Goal: Information Seeking & Learning: Find specific fact

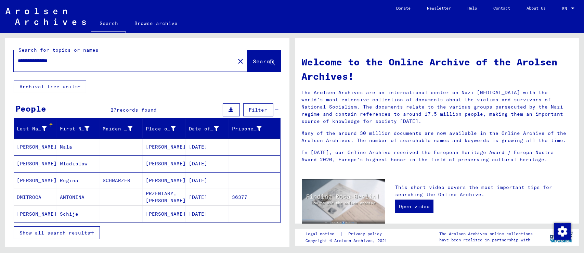
click at [67, 60] on input "**********" at bounding box center [122, 60] width 209 height 7
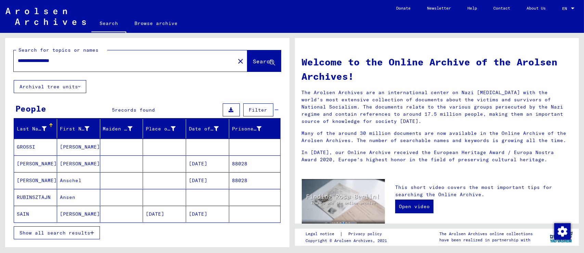
click at [41, 232] on span "Show all search results" at bounding box center [55, 233] width 71 height 6
click at [40, 199] on mat-cell "RUBINSZTAJN" at bounding box center [35, 197] width 43 height 16
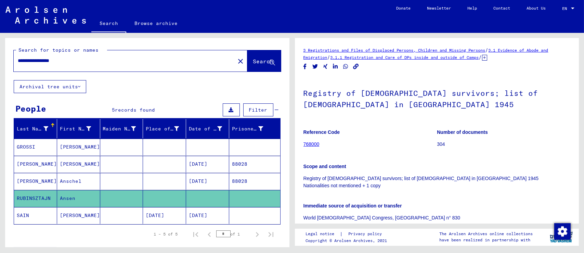
click at [41, 177] on mat-cell "[PERSON_NAME]" at bounding box center [35, 181] width 43 height 17
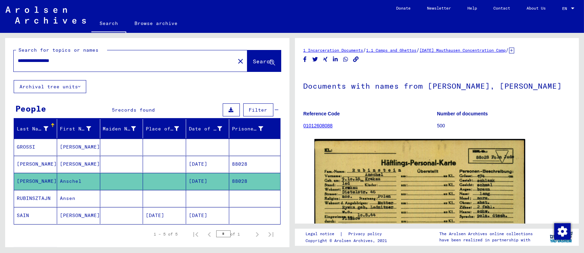
click at [552, 98] on h1 "Documents with names from [PERSON_NAME], [PERSON_NAME]" at bounding box center [437, 85] width 267 height 30
click at [51, 165] on mat-cell "[PERSON_NAME]" at bounding box center [35, 164] width 43 height 17
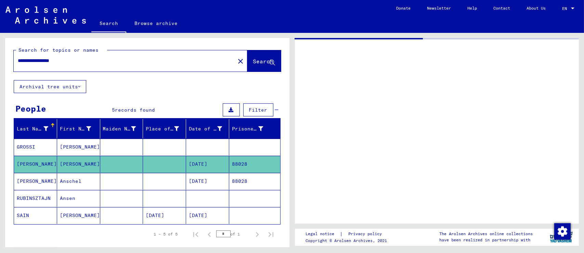
click at [51, 163] on mat-cell "[PERSON_NAME]" at bounding box center [35, 164] width 43 height 17
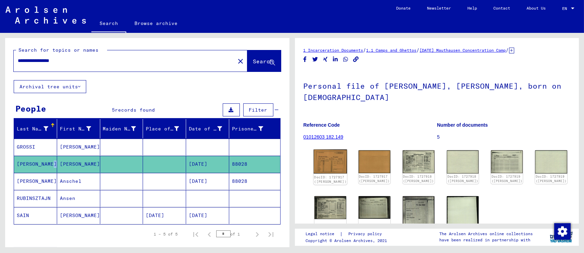
click at [331, 156] on img at bounding box center [330, 162] width 34 height 24
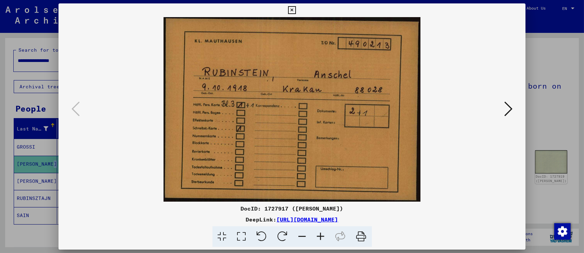
click at [509, 109] on icon at bounding box center [508, 109] width 8 height 16
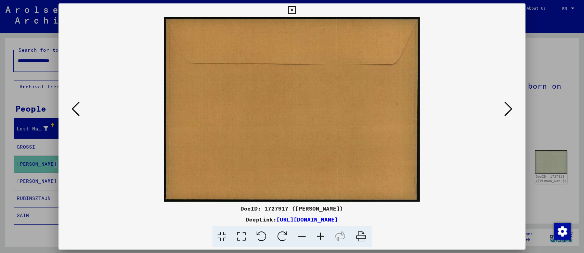
click at [509, 109] on icon at bounding box center [508, 109] width 8 height 16
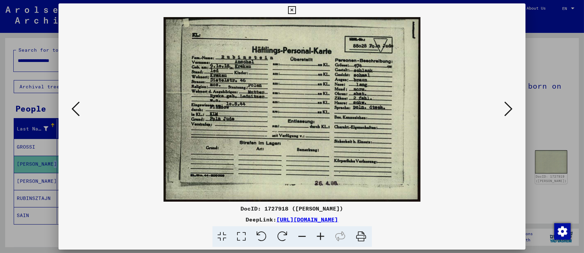
click at [238, 109] on img at bounding box center [292, 109] width 421 height 184
click at [320, 237] on icon at bounding box center [321, 236] width 18 height 21
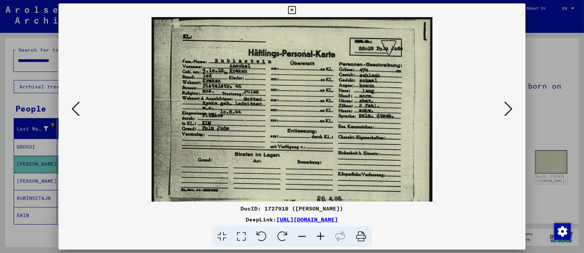
click at [320, 237] on icon at bounding box center [321, 236] width 18 height 21
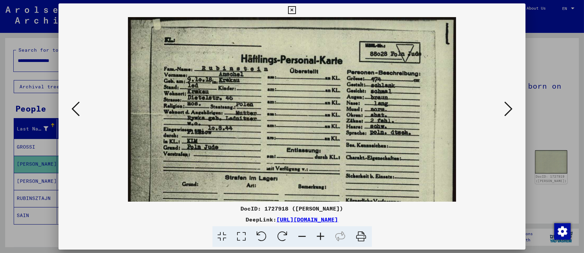
click at [320, 237] on icon at bounding box center [321, 236] width 18 height 21
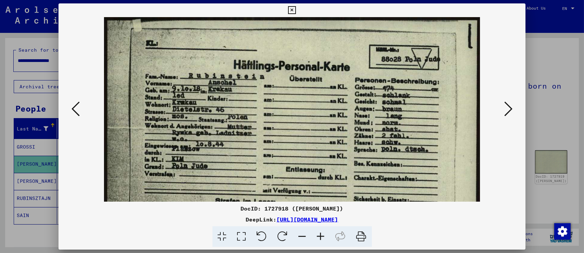
click at [320, 237] on icon at bounding box center [321, 236] width 18 height 21
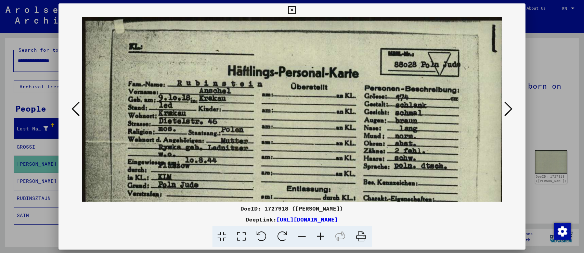
drag, startPoint x: 209, startPoint y: 171, endPoint x: 210, endPoint y: 164, distance: 7.9
click at [209, 171] on img at bounding box center [294, 169] width 424 height 304
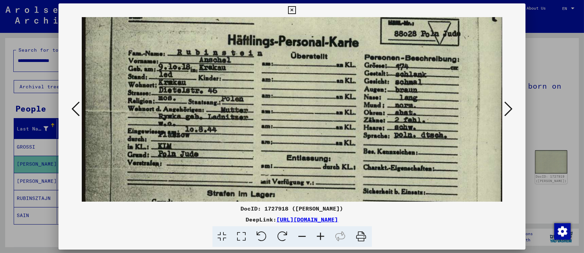
scroll to position [52, 1]
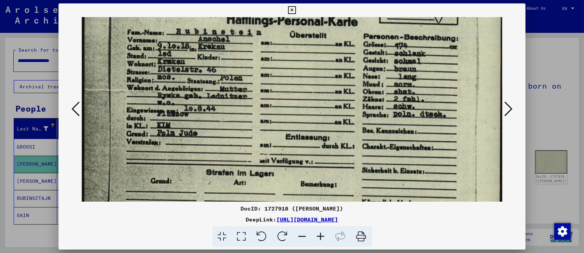
drag, startPoint x: 210, startPoint y: 164, endPoint x: 211, endPoint y: 120, distance: 43.5
click at [211, 120] on img at bounding box center [293, 117] width 424 height 304
click at [544, 131] on div at bounding box center [292, 126] width 584 height 253
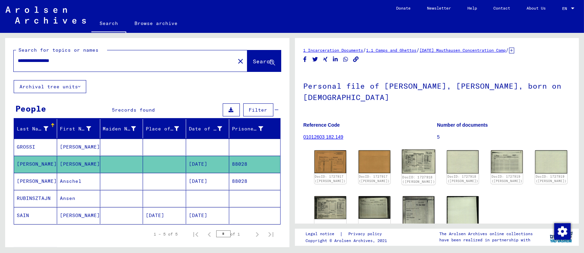
click at [412, 155] on img at bounding box center [419, 162] width 34 height 24
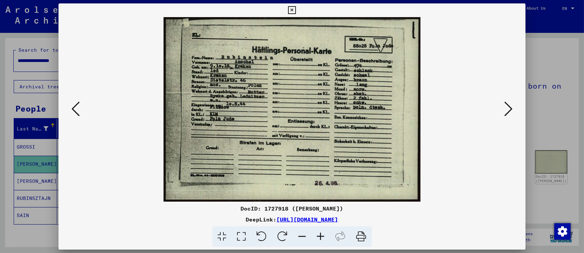
click at [506, 110] on icon at bounding box center [508, 109] width 8 height 16
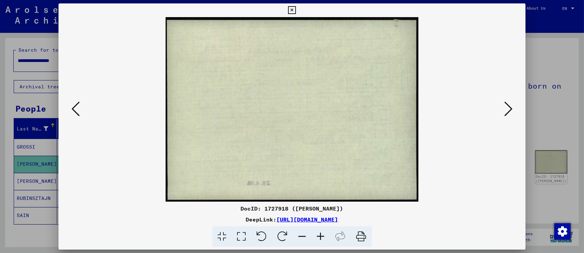
click at [506, 110] on icon at bounding box center [508, 109] width 8 height 16
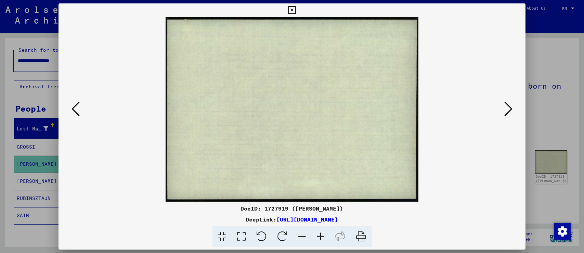
click at [505, 111] on icon at bounding box center [508, 109] width 8 height 16
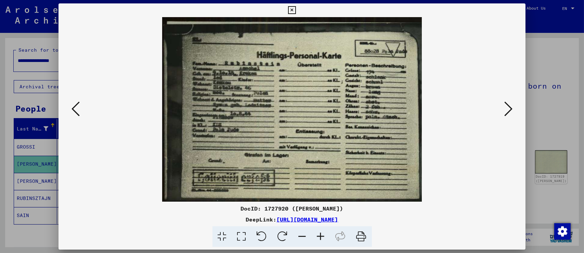
click at [505, 111] on icon at bounding box center [508, 109] width 8 height 16
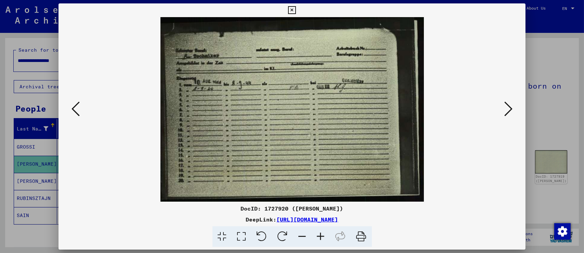
click at [505, 111] on icon at bounding box center [508, 109] width 8 height 16
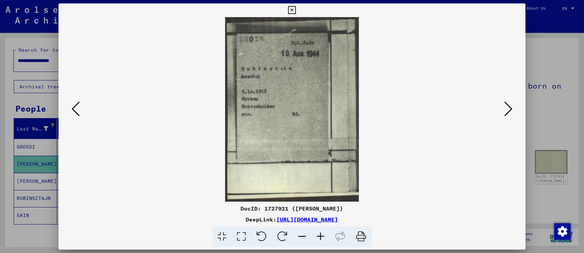
click at [505, 111] on icon at bounding box center [508, 109] width 8 height 16
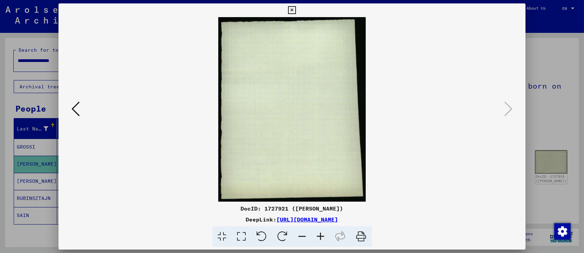
click at [546, 111] on div at bounding box center [292, 126] width 584 height 253
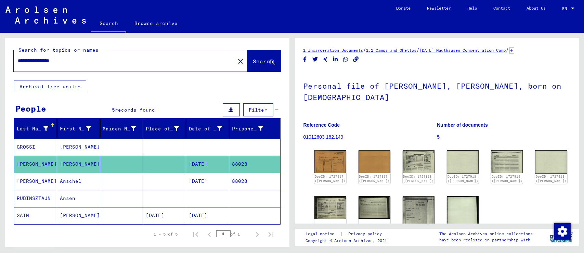
click at [21, 59] on input "**********" at bounding box center [124, 60] width 213 height 7
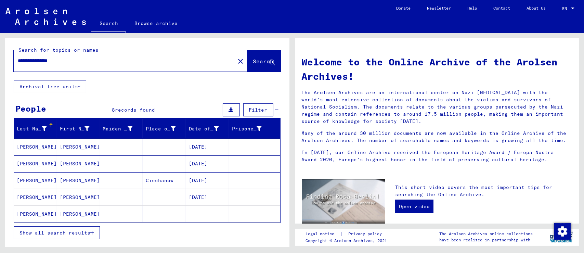
click at [74, 232] on span "Show all search results" at bounding box center [55, 233] width 71 height 6
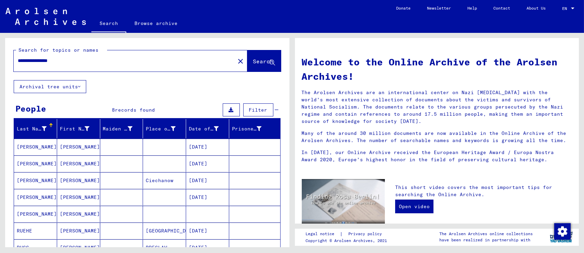
click at [38, 63] on input "**********" at bounding box center [122, 60] width 209 height 7
click at [37, 64] on input "**********" at bounding box center [122, 60] width 209 height 7
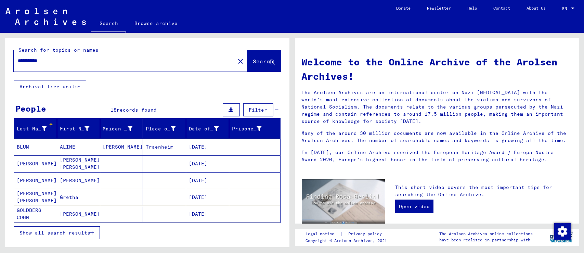
click at [47, 232] on span "Show all search results" at bounding box center [55, 233] width 71 height 6
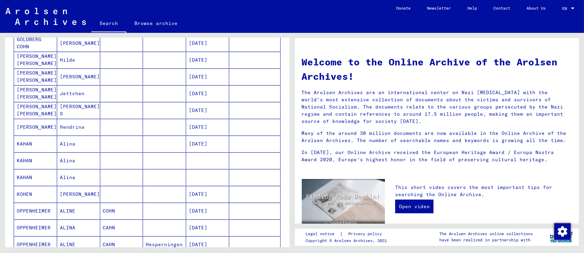
scroll to position [171, 0]
click at [46, 147] on mat-cell "KAHAN" at bounding box center [35, 143] width 43 height 16
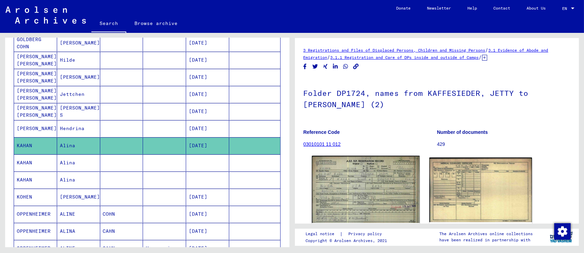
click at [352, 168] on img at bounding box center [366, 189] width 108 height 67
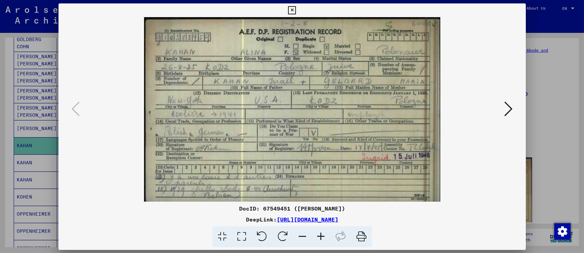
click at [352, 168] on img at bounding box center [292, 109] width 421 height 184
click at [31, 164] on div at bounding box center [292, 126] width 584 height 253
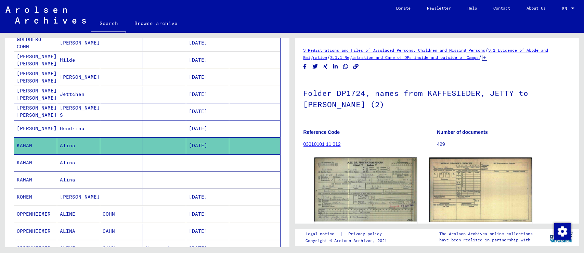
click at [45, 162] on mat-cell "KAHAN" at bounding box center [35, 162] width 43 height 17
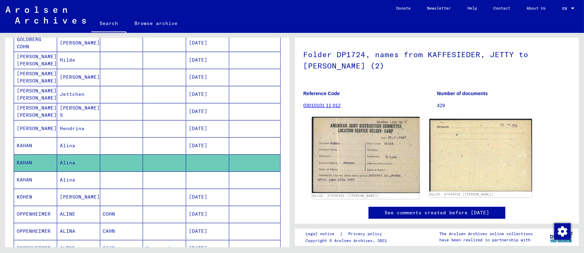
scroll to position [68, 0]
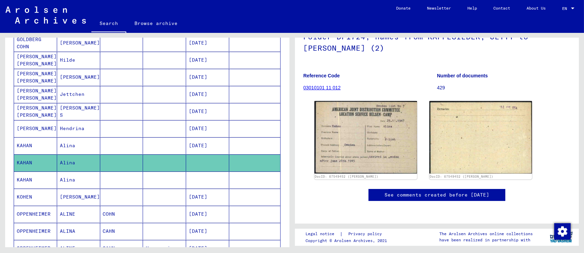
click at [58, 184] on mat-cell "Alina" at bounding box center [78, 179] width 43 height 17
click at [59, 184] on mat-cell "Alina" at bounding box center [78, 179] width 43 height 17
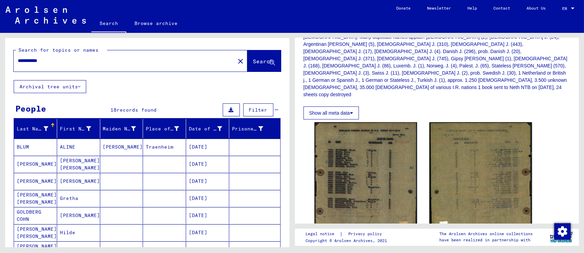
click at [32, 54] on div "**********" at bounding box center [122, 60] width 217 height 15
click at [29, 57] on input "**********" at bounding box center [124, 60] width 213 height 7
click at [28, 57] on input "**********" at bounding box center [124, 60] width 213 height 7
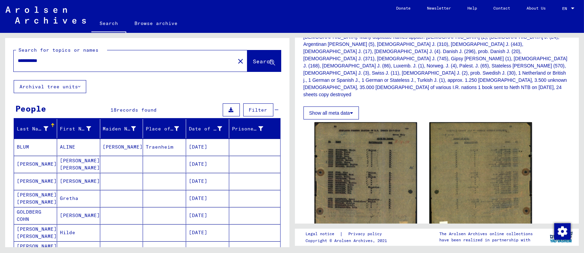
click at [28, 57] on input "**********" at bounding box center [124, 60] width 213 height 7
type input "**********"
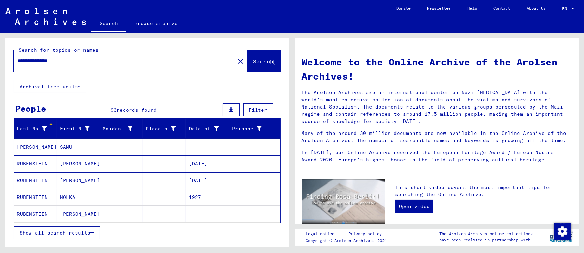
click at [49, 235] on button "Show all search results" at bounding box center [57, 232] width 86 height 13
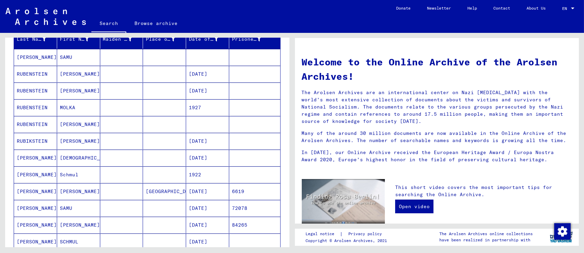
scroll to position [103, 0]
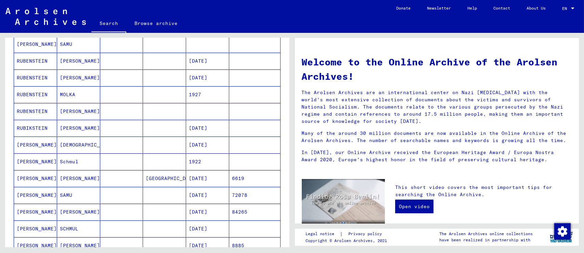
click at [36, 107] on mat-cell "RUBENSTEIN" at bounding box center [35, 111] width 43 height 16
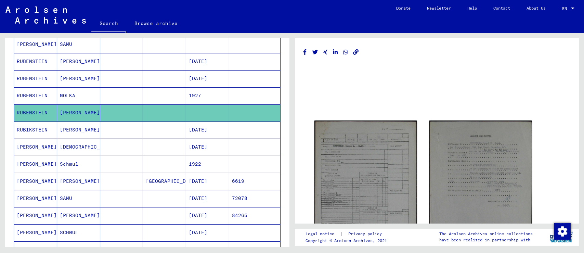
click at [43, 158] on mat-cell "[PERSON_NAME]" at bounding box center [35, 164] width 43 height 17
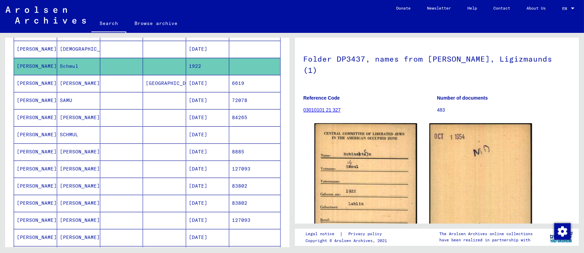
scroll to position [205, 0]
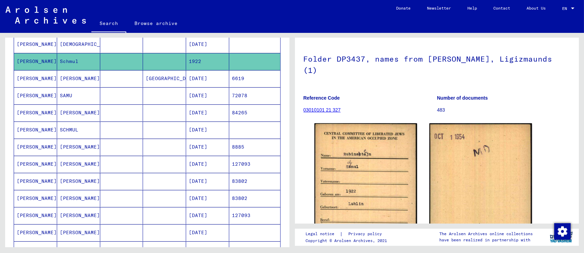
click at [51, 163] on mat-cell "[PERSON_NAME]" at bounding box center [35, 164] width 43 height 17
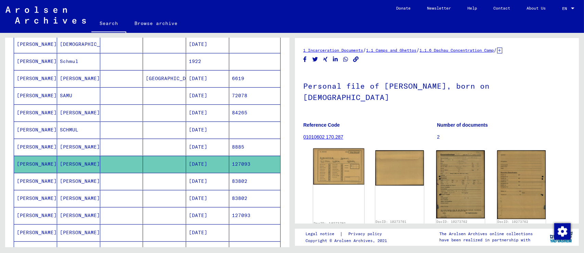
click at [335, 156] on img at bounding box center [338, 166] width 51 height 36
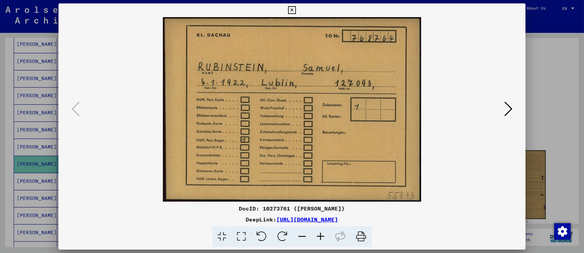
click at [545, 56] on div at bounding box center [292, 126] width 584 height 253
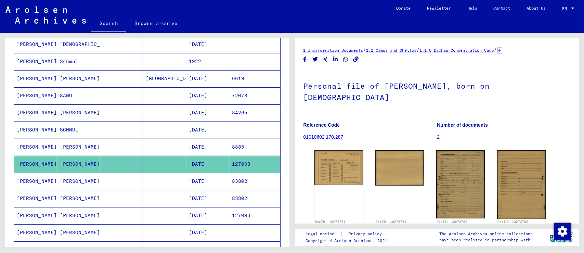
click at [68, 184] on mat-cell "[PERSON_NAME]" at bounding box center [78, 181] width 43 height 17
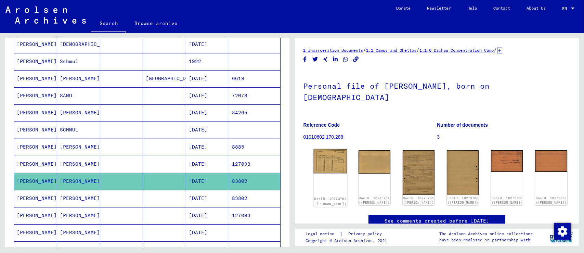
click at [322, 157] on img at bounding box center [330, 161] width 34 height 24
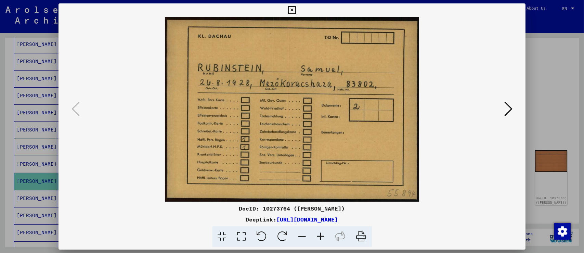
click at [543, 60] on div at bounding box center [292, 126] width 584 height 253
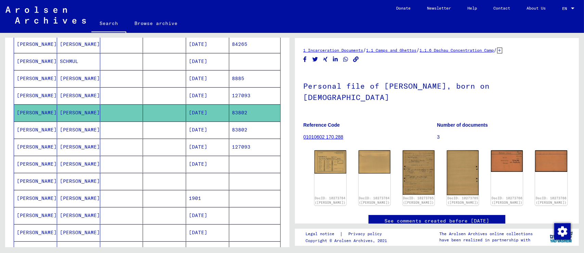
scroll to position [274, 0]
click at [29, 150] on mat-cell "[PERSON_NAME]" at bounding box center [35, 147] width 43 height 17
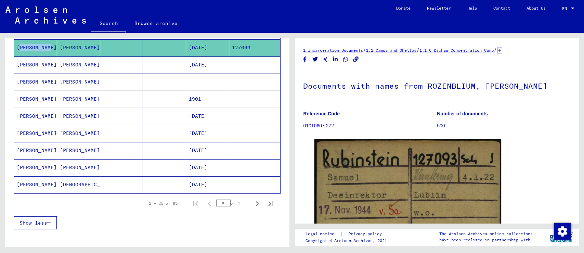
scroll to position [376, 0]
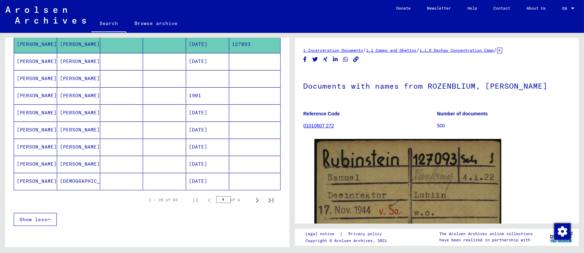
click at [46, 108] on mat-cell "[PERSON_NAME]" at bounding box center [35, 112] width 43 height 17
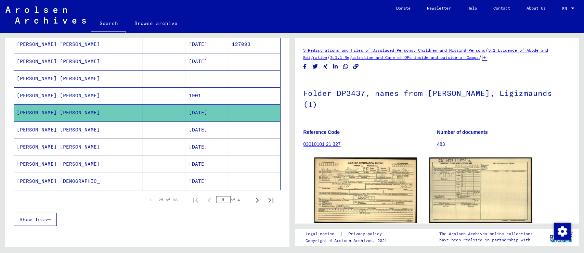
click at [45, 165] on mat-cell "[PERSON_NAME]" at bounding box center [35, 164] width 43 height 17
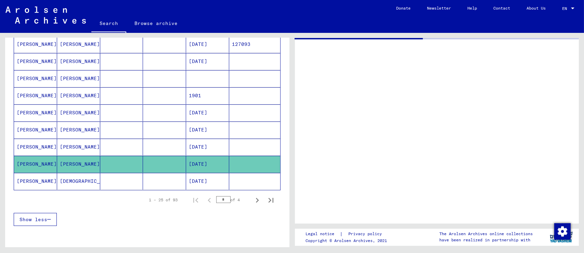
click at [45, 165] on mat-cell "[PERSON_NAME]" at bounding box center [35, 164] width 43 height 17
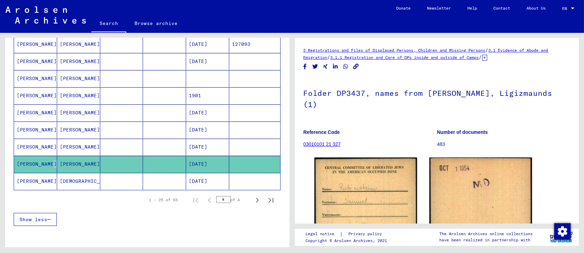
click at [44, 180] on mat-cell "[PERSON_NAME]" at bounding box center [35, 181] width 43 height 17
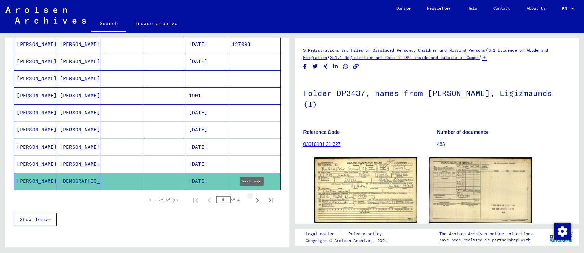
click at [253, 201] on icon "Next page" at bounding box center [258, 200] width 10 height 10
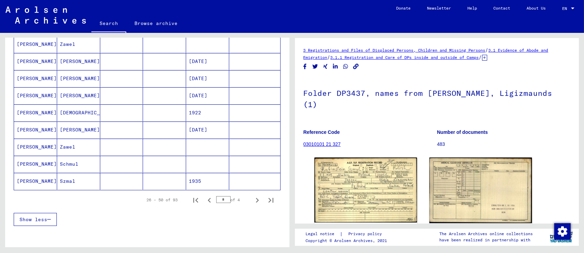
click at [45, 160] on mat-cell "[PERSON_NAME]" at bounding box center [35, 164] width 43 height 17
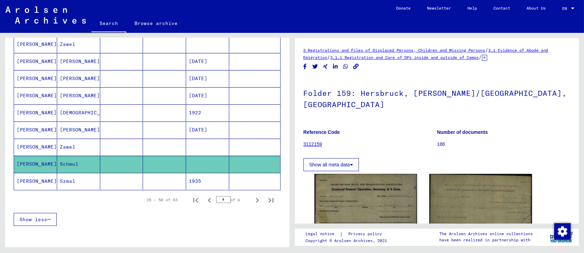
click at [45, 131] on mat-cell "[PERSON_NAME]" at bounding box center [35, 129] width 43 height 17
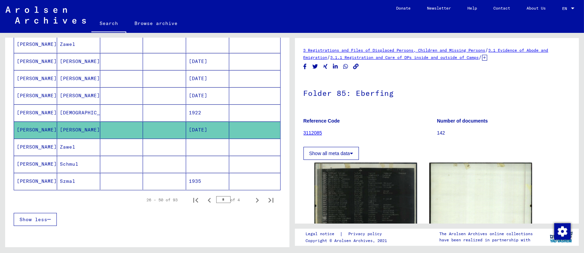
click at [48, 110] on mat-cell "[PERSON_NAME]" at bounding box center [35, 112] width 43 height 17
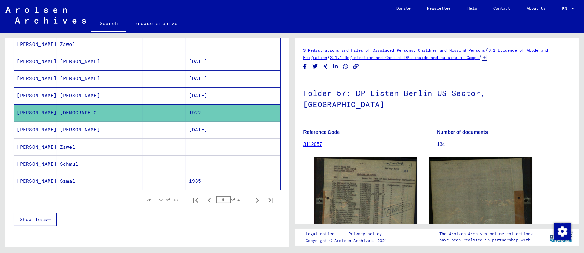
click at [50, 75] on mat-cell "[PERSON_NAME]" at bounding box center [35, 78] width 43 height 17
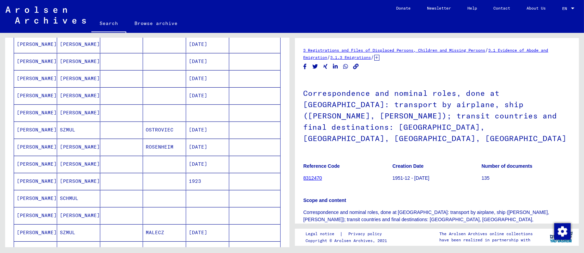
click at [48, 113] on mat-cell "[PERSON_NAME]" at bounding box center [35, 112] width 43 height 17
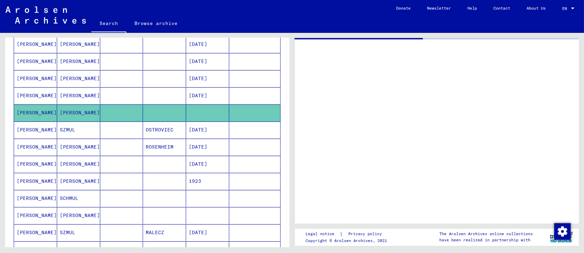
click at [48, 113] on mat-cell "[PERSON_NAME]" at bounding box center [35, 112] width 43 height 17
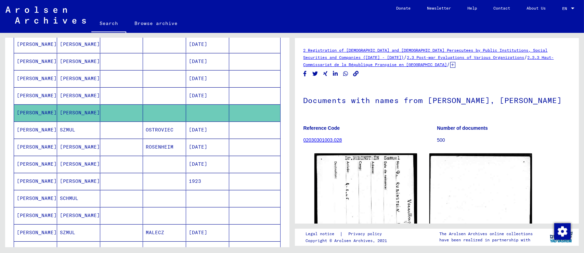
click at [44, 182] on mat-cell "[PERSON_NAME]" at bounding box center [35, 181] width 43 height 17
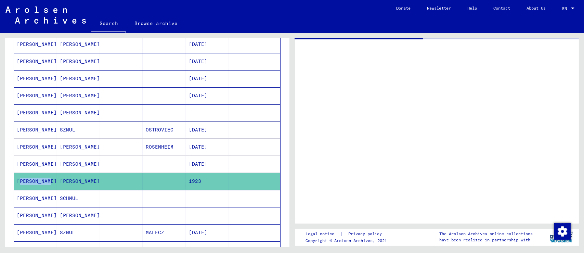
click at [44, 182] on mat-cell "[PERSON_NAME]" at bounding box center [35, 181] width 43 height 17
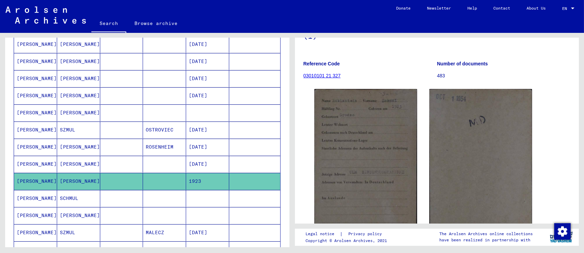
click at [38, 198] on mat-cell "[PERSON_NAME]" at bounding box center [35, 198] width 43 height 17
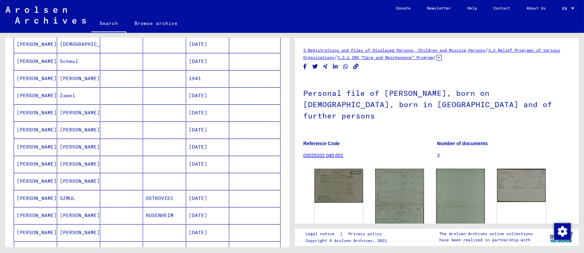
click at [34, 111] on mat-cell "[PERSON_NAME]" at bounding box center [35, 112] width 43 height 17
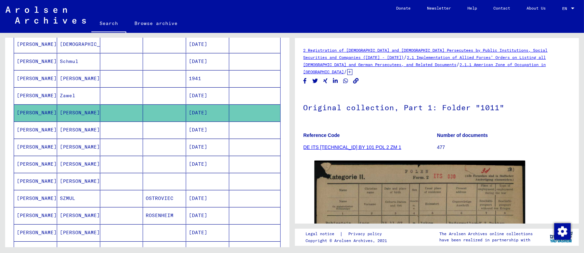
click at [32, 122] on mat-cell "[PERSON_NAME]" at bounding box center [35, 129] width 43 height 17
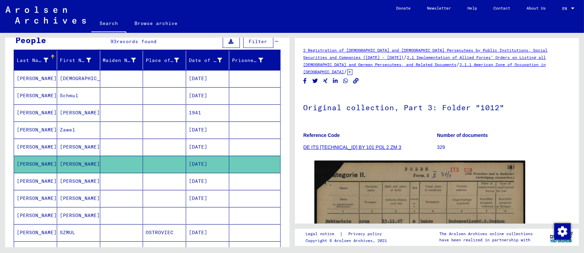
click at [45, 98] on mat-cell "[PERSON_NAME]" at bounding box center [35, 95] width 43 height 17
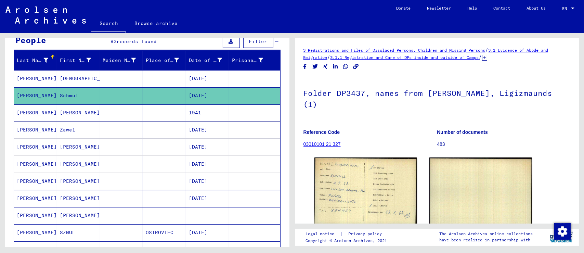
click at [48, 83] on mat-cell "[PERSON_NAME]" at bounding box center [35, 78] width 43 height 17
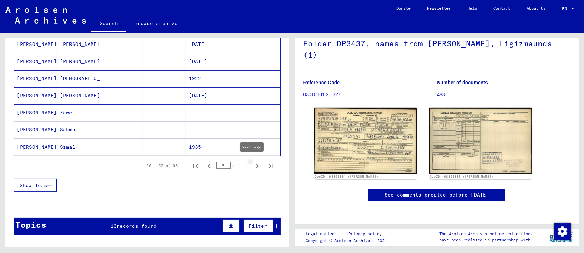
click at [253, 166] on icon "Next page" at bounding box center [258, 166] width 10 height 10
type input "*"
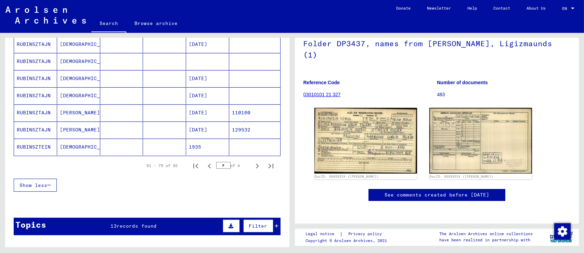
click at [46, 129] on mat-cell "RUBINSZTAJN" at bounding box center [35, 129] width 43 height 17
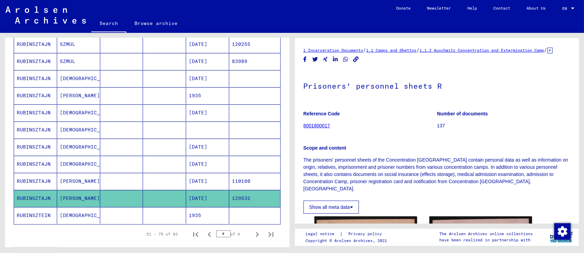
click at [50, 139] on mat-cell "RUBINSZTAJN" at bounding box center [35, 147] width 43 height 17
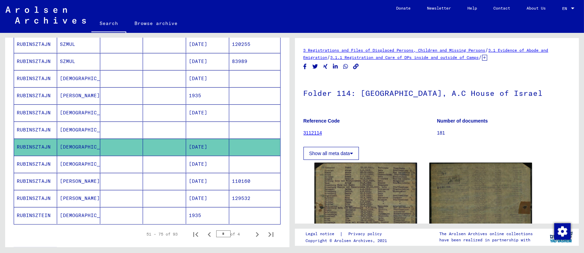
click at [42, 156] on mat-cell "RUBINSZTAJN" at bounding box center [35, 164] width 43 height 17
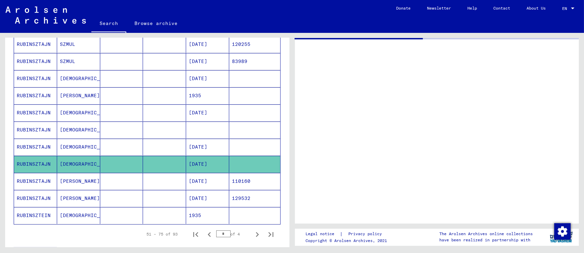
click at [42, 156] on mat-cell "RUBINSZTAJN" at bounding box center [35, 164] width 43 height 17
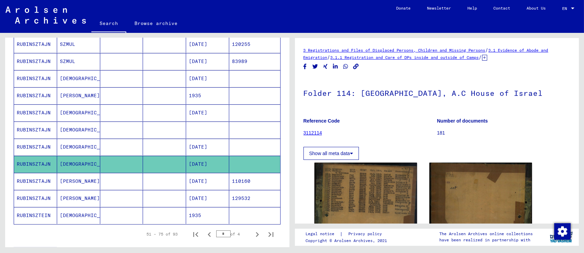
click at [45, 127] on mat-cell "RUBINSZTAJN" at bounding box center [35, 129] width 43 height 17
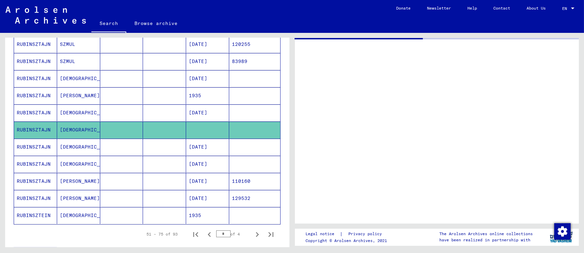
click at [45, 127] on mat-cell "RUBINSZTAJN" at bounding box center [35, 129] width 43 height 17
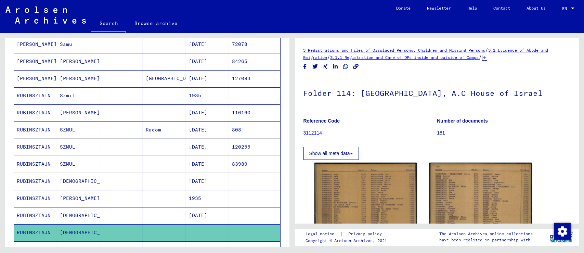
click at [40, 177] on mat-cell "RUBINSZTAJN" at bounding box center [35, 181] width 43 height 17
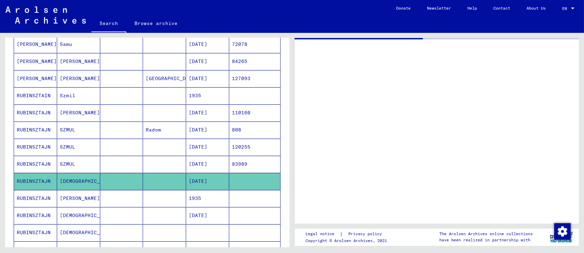
click at [40, 177] on mat-cell "RUBINSZTAJN" at bounding box center [35, 181] width 43 height 17
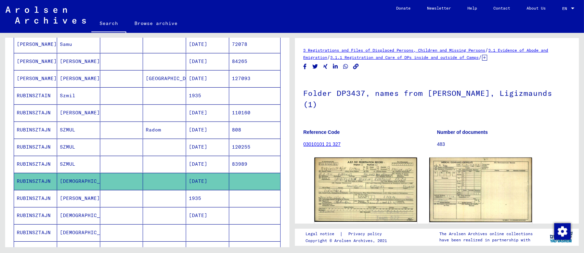
click at [49, 164] on mat-cell "RUBINSZTAJN" at bounding box center [35, 164] width 43 height 17
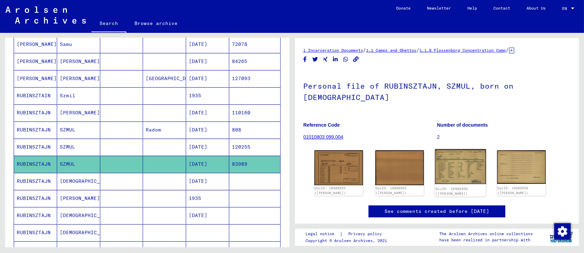
click at [452, 157] on img at bounding box center [460, 166] width 51 height 35
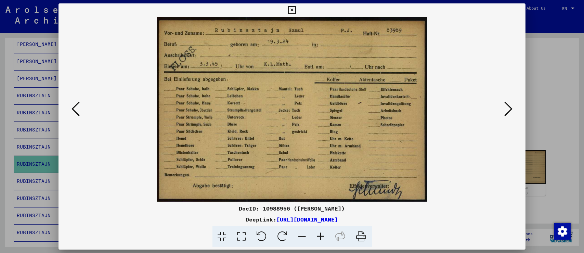
click at [567, 115] on div at bounding box center [292, 126] width 584 height 253
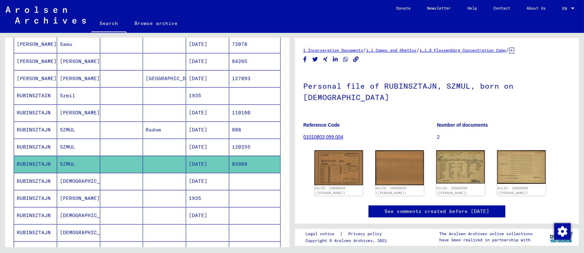
click at [44, 116] on mat-cell "RUBINSZTAJN" at bounding box center [35, 112] width 43 height 17
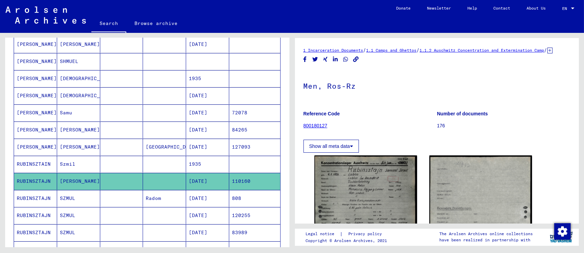
click at [42, 119] on mat-cell "[PERSON_NAME]" at bounding box center [35, 112] width 43 height 17
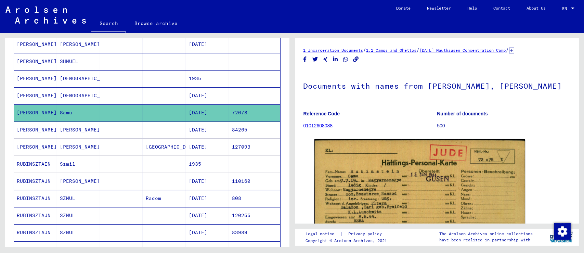
click at [48, 96] on mat-cell "[PERSON_NAME]" at bounding box center [35, 95] width 43 height 17
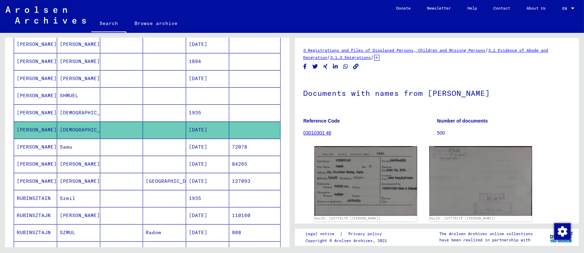
click at [50, 82] on mat-cell "[PERSON_NAME]" at bounding box center [35, 78] width 43 height 17
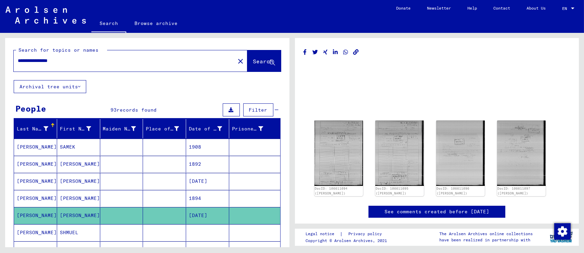
click at [20, 58] on input "**********" at bounding box center [124, 60] width 213 height 7
click at [19, 58] on input "**********" at bounding box center [124, 60] width 213 height 7
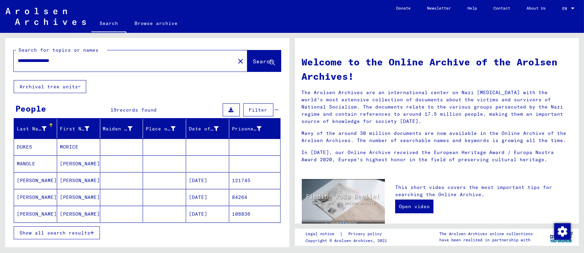
click at [39, 231] on span "Show all search results" at bounding box center [55, 233] width 71 height 6
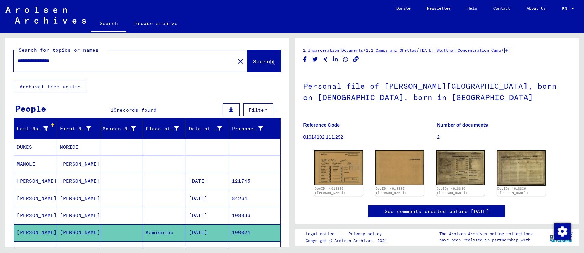
click at [38, 183] on mat-cell "[PERSON_NAME]" at bounding box center [35, 181] width 43 height 17
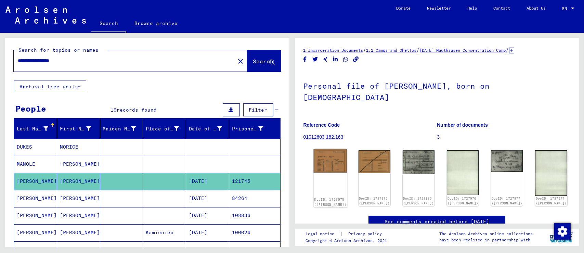
click at [316, 162] on img at bounding box center [330, 161] width 34 height 24
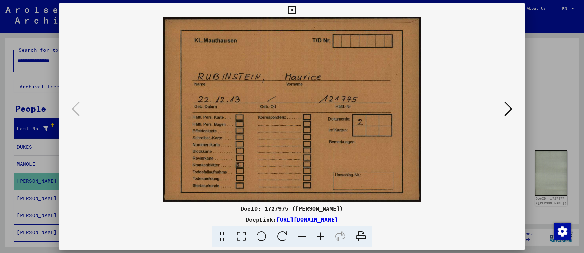
click at [569, 83] on div at bounding box center [292, 126] width 584 height 253
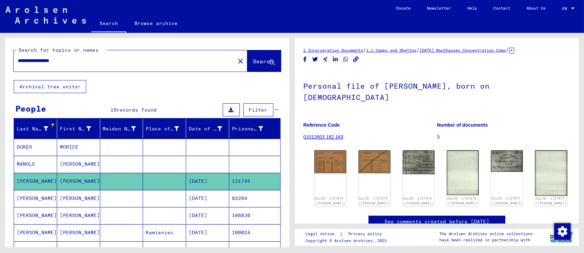
click at [79, 203] on mat-cell "[PERSON_NAME]" at bounding box center [78, 198] width 43 height 17
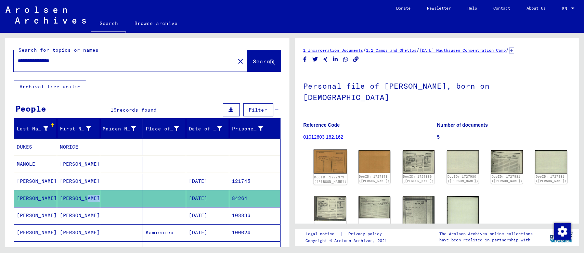
click at [329, 164] on img at bounding box center [330, 162] width 34 height 24
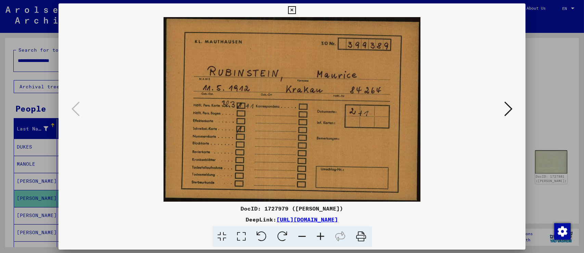
click at [507, 111] on icon at bounding box center [508, 109] width 8 height 16
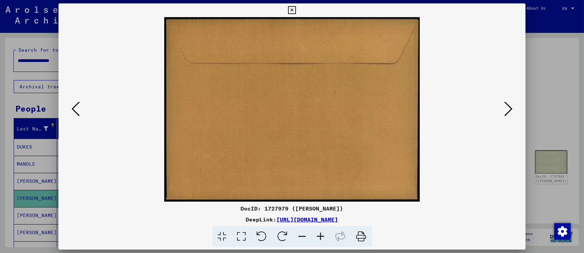
click at [507, 111] on icon at bounding box center [508, 109] width 8 height 16
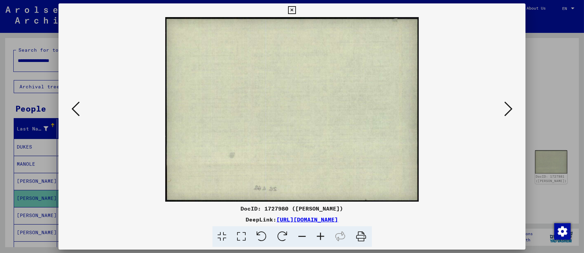
click at [80, 115] on button at bounding box center [75, 110] width 12 height 20
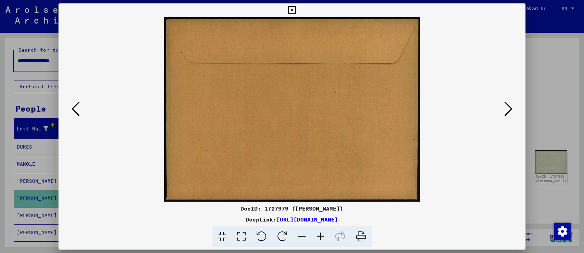
click at [506, 116] on icon at bounding box center [508, 109] width 8 height 16
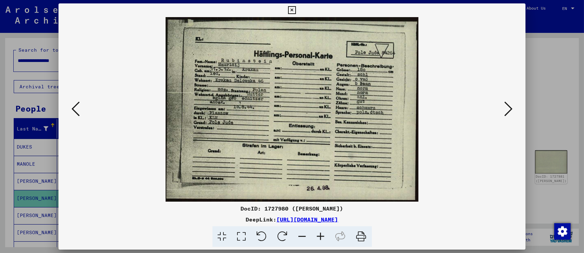
click at [552, 67] on div at bounding box center [292, 126] width 584 height 253
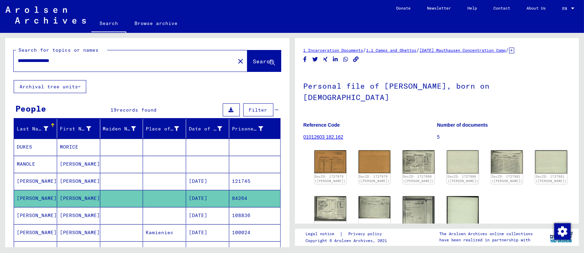
click at [552, 67] on div "1 Incarceration Documents / 1.1 Camps and Ghettos / [DATE] [GEOGRAPHIC_DATA] Co…" at bounding box center [437, 165] width 267 height 237
click at [36, 61] on input "**********" at bounding box center [124, 60] width 213 height 7
type input "**********"
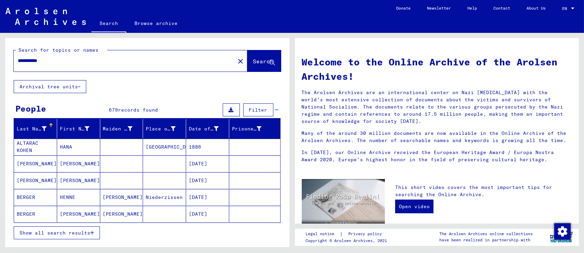
click at [44, 233] on span "Show all search results" at bounding box center [55, 233] width 71 height 6
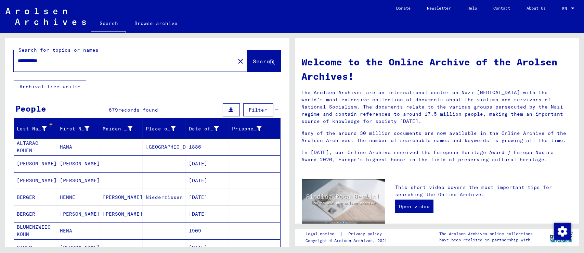
click at [44, 127] on icon at bounding box center [44, 128] width 5 height 5
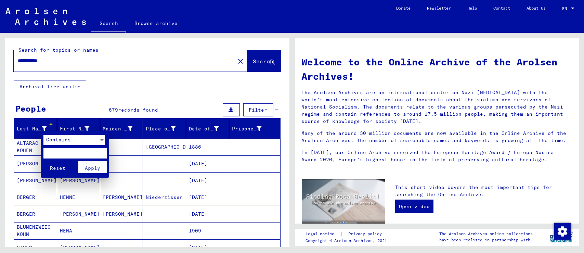
click at [66, 142] on span "Contains" at bounding box center [58, 140] width 25 height 6
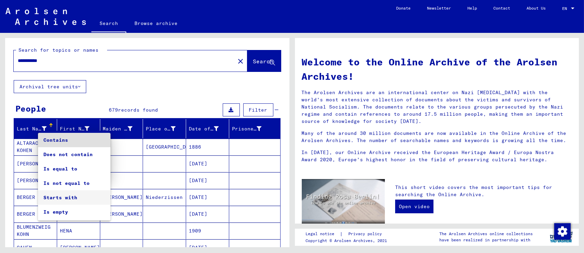
click at [63, 195] on span "Starts with" at bounding box center [74, 197] width 62 height 14
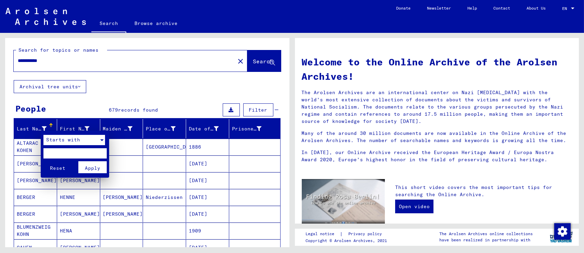
click at [65, 155] on input "text" at bounding box center [74, 153] width 63 height 10
type input "**"
click at [99, 165] on span "Apply" at bounding box center [92, 168] width 15 height 6
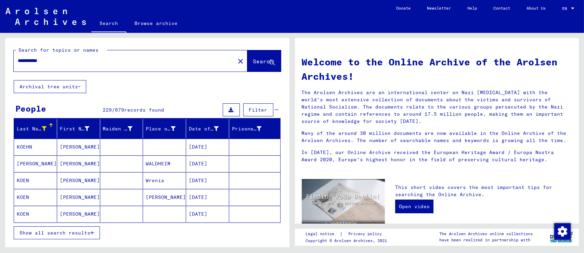
click at [59, 233] on span "Show all search results" at bounding box center [55, 233] width 71 height 6
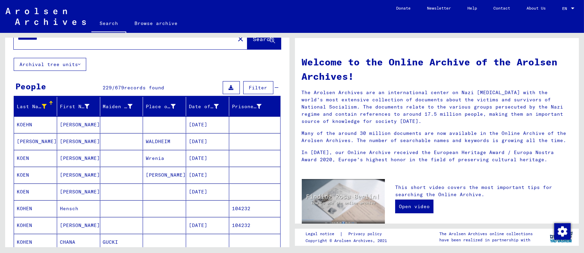
scroll to position [68, 0]
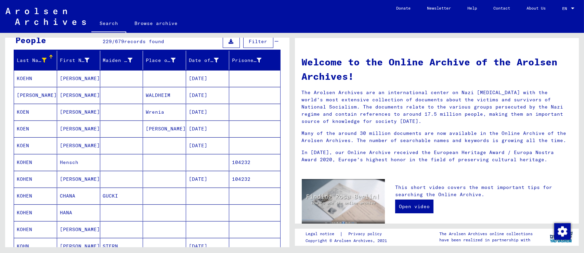
click at [47, 165] on mat-cell "KOHEN" at bounding box center [35, 162] width 43 height 16
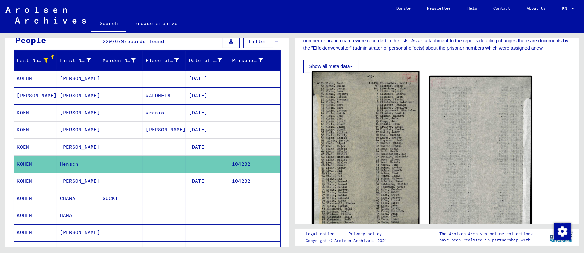
scroll to position [137, 0]
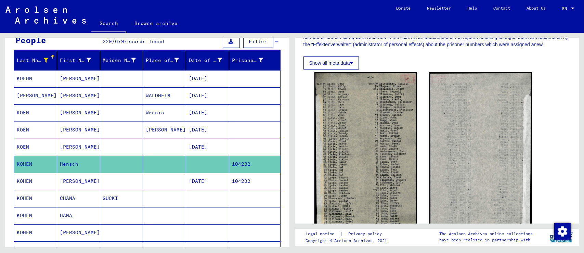
click at [77, 182] on mat-cell "[PERSON_NAME]" at bounding box center [78, 181] width 43 height 17
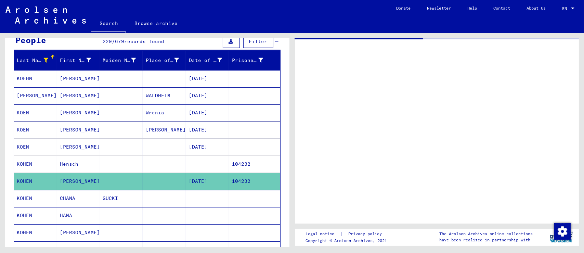
click at [77, 182] on mat-cell "[PERSON_NAME]" at bounding box center [78, 181] width 43 height 17
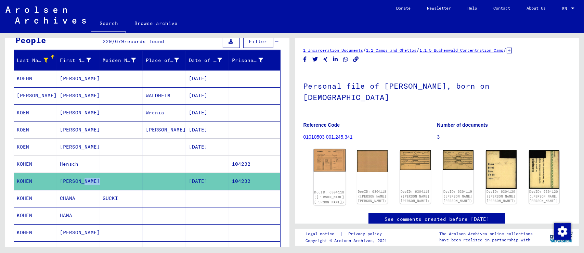
click at [331, 149] on img at bounding box center [329, 160] width 32 height 23
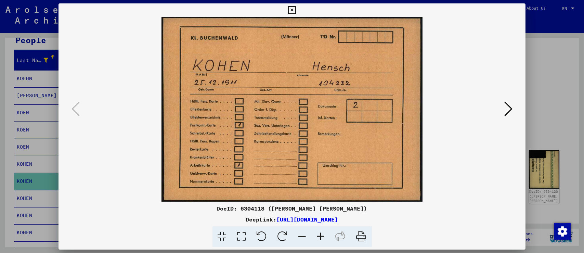
click at [563, 104] on div at bounding box center [292, 126] width 584 height 253
click at [563, 104] on div "Personal file of [PERSON_NAME], born on [DEMOGRAPHIC_DATA] Reference Code 01010…" at bounding box center [437, 108] width 267 height 77
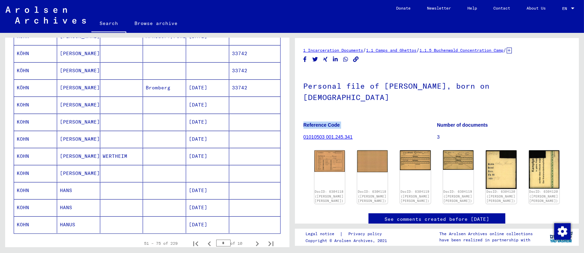
scroll to position [342, 0]
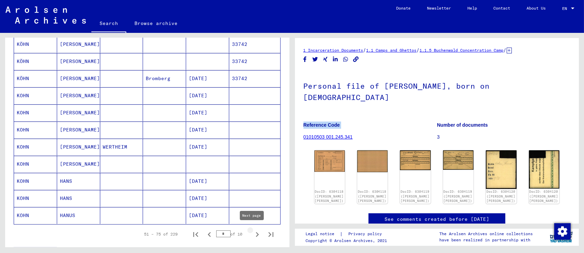
click at [256, 234] on icon "Next page" at bounding box center [257, 234] width 3 height 5
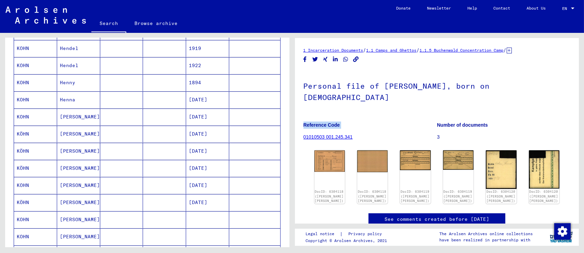
scroll to position [274, 0]
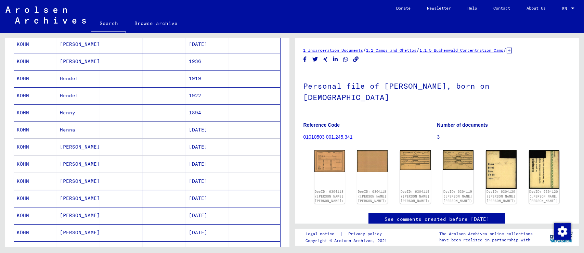
click at [62, 99] on mat-cell "Hendel" at bounding box center [78, 95] width 43 height 17
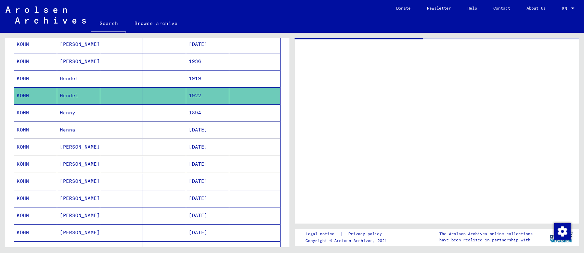
click at [62, 99] on mat-cell "Hendel" at bounding box center [78, 95] width 43 height 17
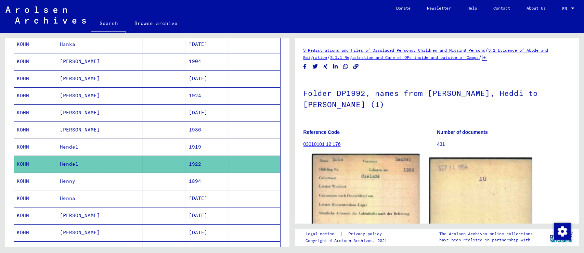
scroll to position [68, 0]
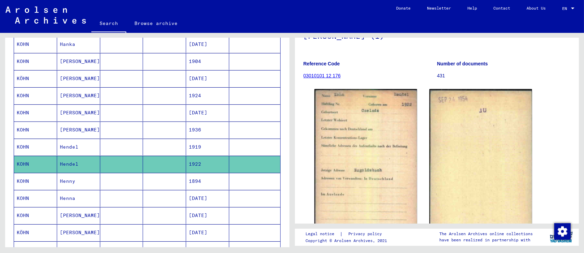
click at [47, 149] on mat-cell "KOHN" at bounding box center [35, 147] width 43 height 17
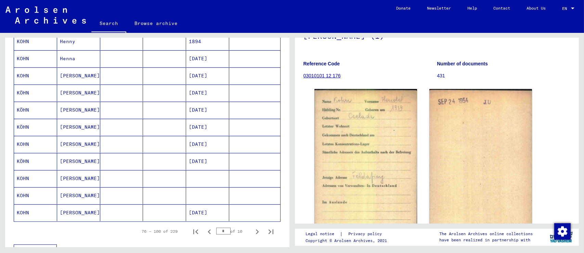
scroll to position [411, 0]
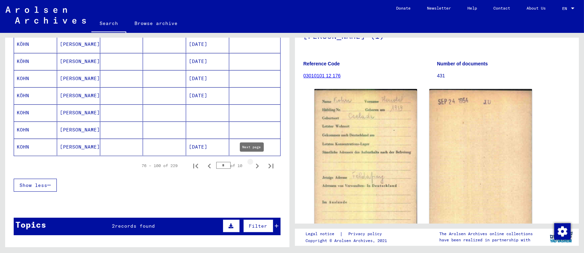
click at [253, 166] on icon "Next page" at bounding box center [258, 166] width 10 height 10
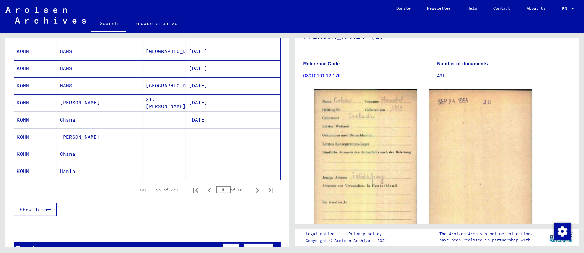
scroll to position [445, 0]
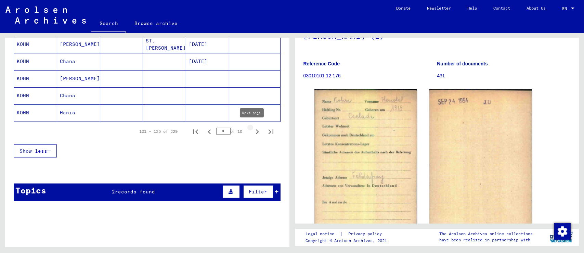
click at [253, 130] on icon "Next page" at bounding box center [258, 132] width 10 height 10
type input "*"
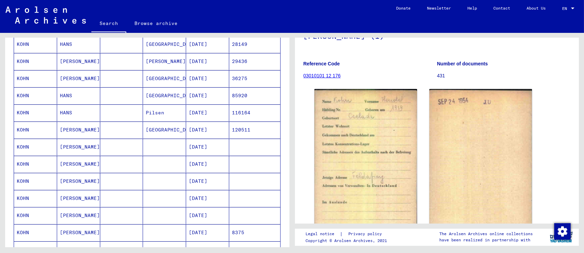
scroll to position [34, 0]
